Goal: Information Seeking & Learning: Learn about a topic

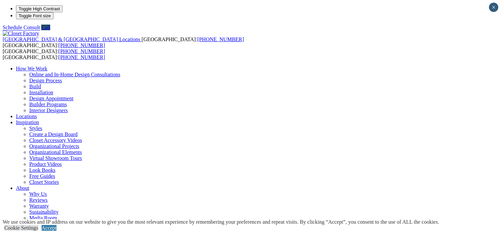
click at [371, 66] on ul "How We Work Online and In-Home Design Consultations Design Process Build Instal…" at bounding box center [251, 158] width 496 height 185
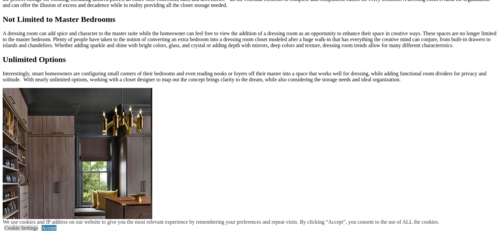
scroll to position [665, 0]
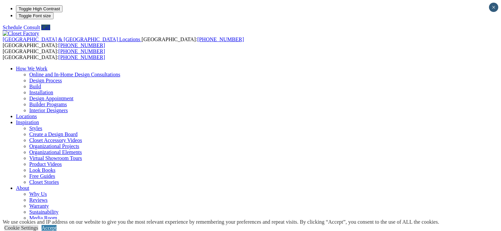
click at [82, 138] on link "Closet Accessory Videos" at bounding box center [55, 141] width 53 height 6
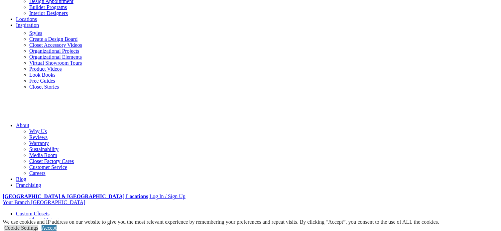
scroll to position [100, 0]
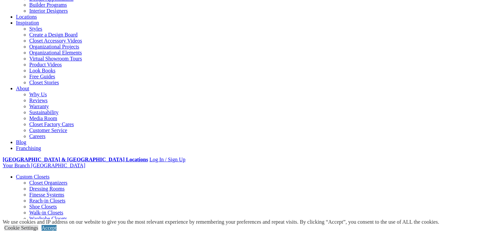
click at [373, 6] on div "How We Work Online and In-Home Design Consultations Design Process Build Instal…" at bounding box center [251, 58] width 496 height 185
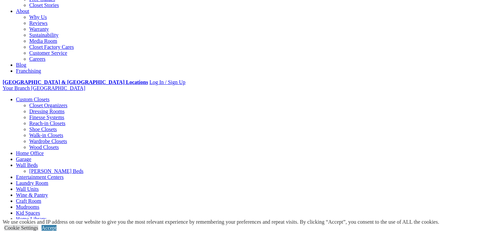
scroll to position [199, 0]
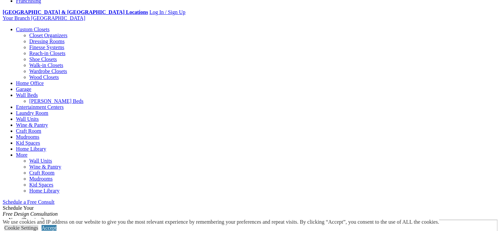
click at [55, 199] on span "Schedule a Free Consult (opens a dropdown menu)" at bounding box center [55, 202] width 0 height 6
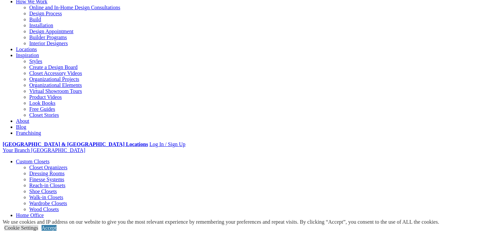
scroll to position [66, 0]
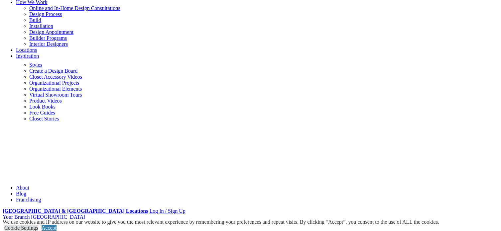
click at [79, 80] on link "Organizational Projects" at bounding box center [54, 83] width 50 height 6
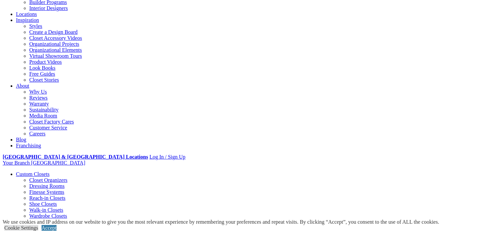
scroll to position [100, 0]
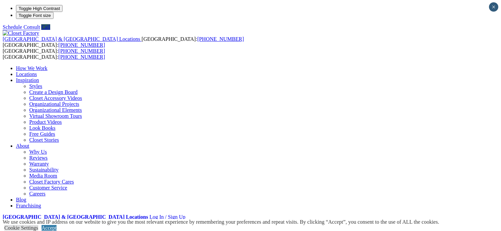
scroll to position [0, 0]
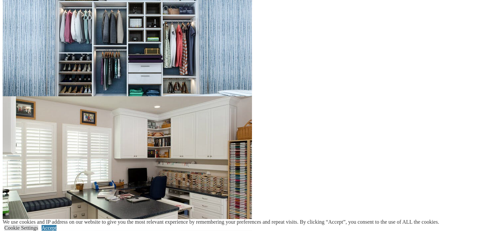
scroll to position [698, 0]
